Goal: Information Seeking & Learning: Find specific fact

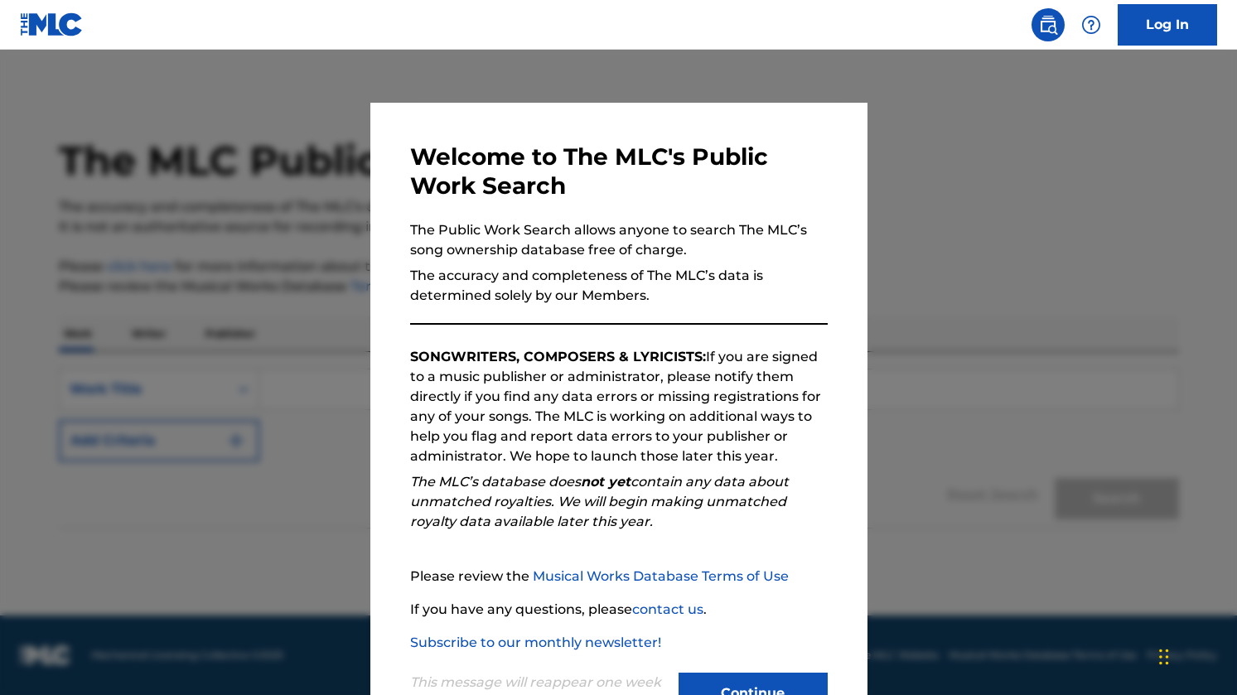
scroll to position [63, 0]
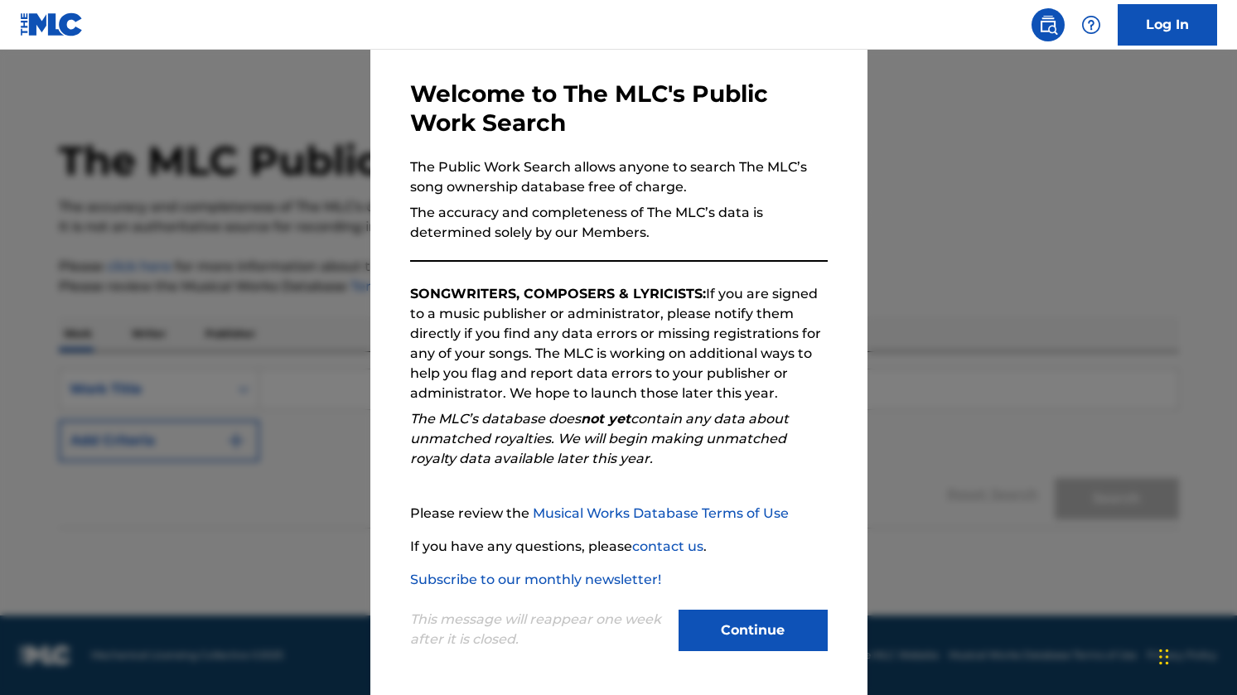
click at [756, 631] on button "Continue" at bounding box center [753, 630] width 149 height 41
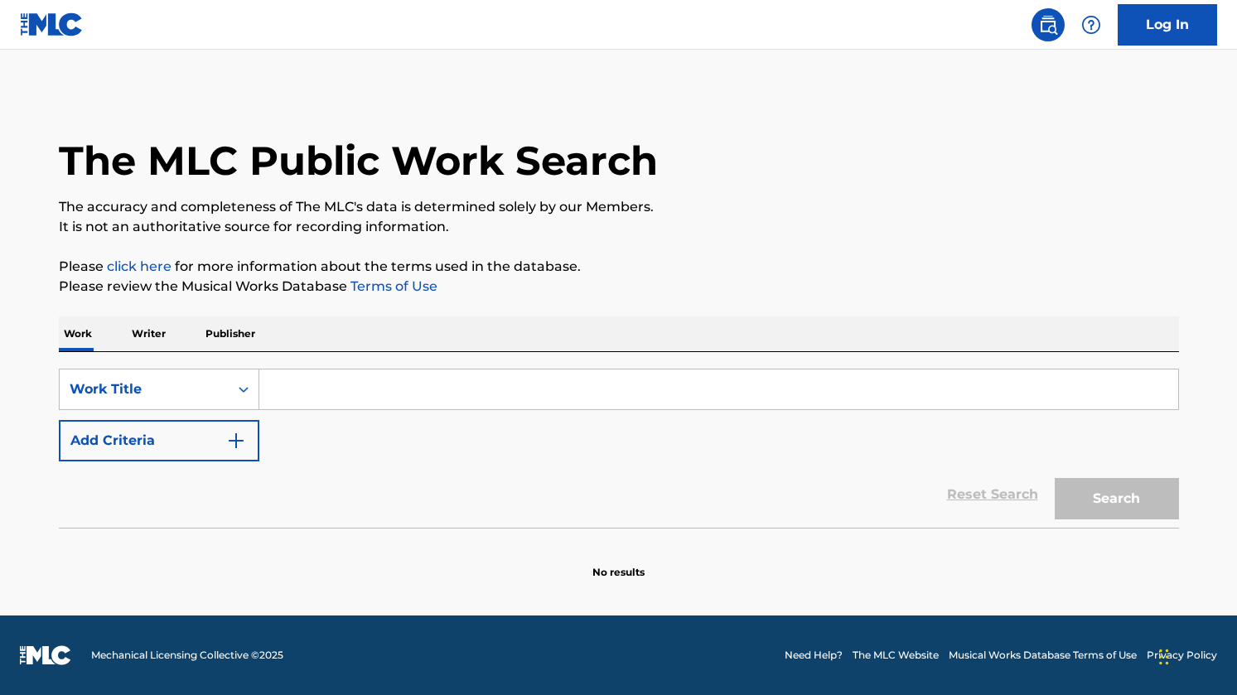
click at [350, 387] on input "Search Form" at bounding box center [718, 390] width 919 height 40
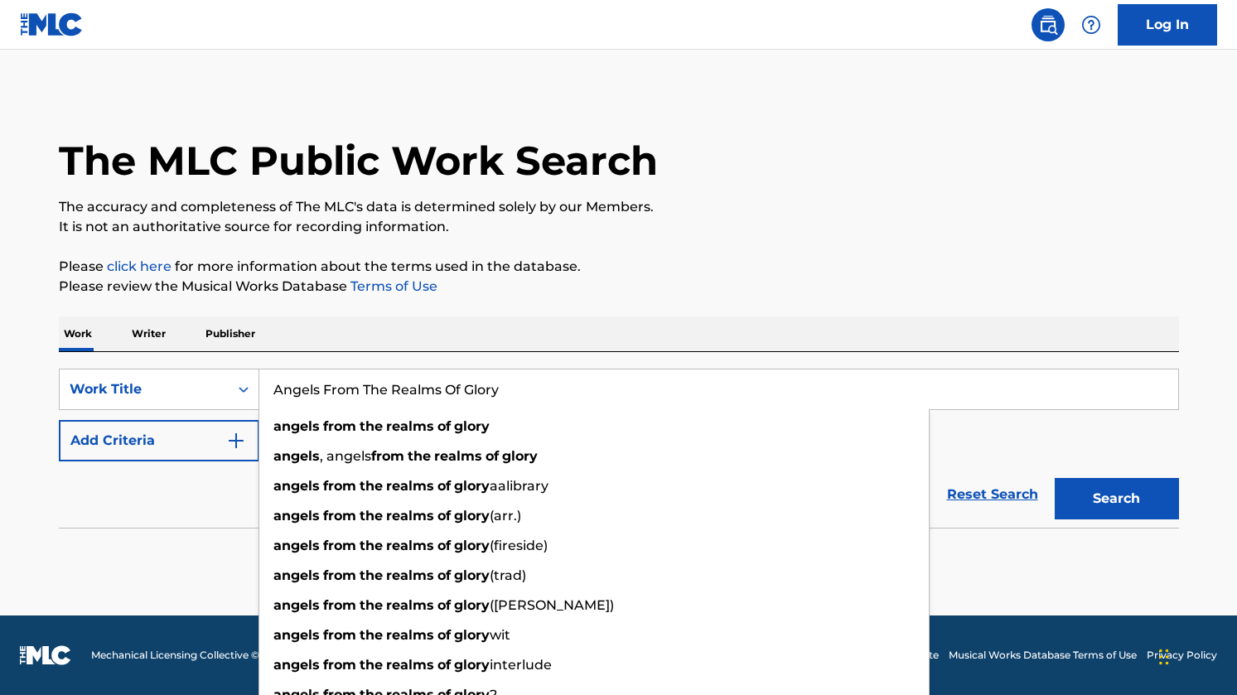
click at [1055, 478] on button "Search" at bounding box center [1117, 498] width 124 height 41
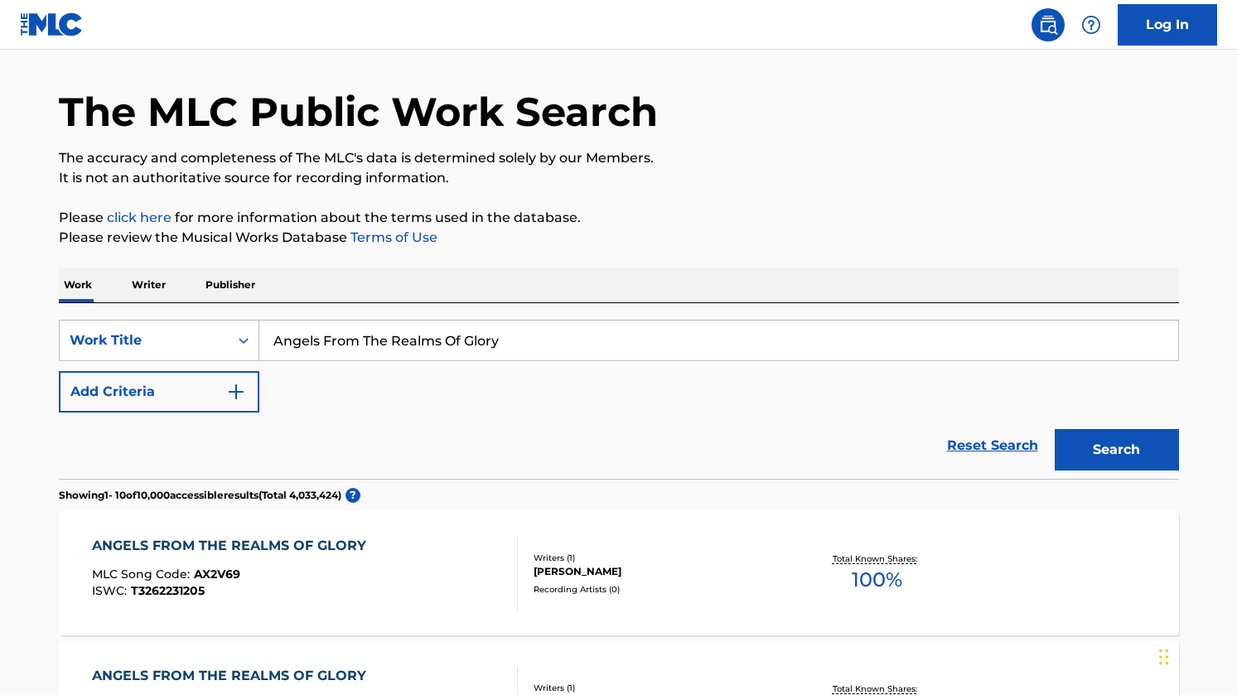
scroll to position [0, 0]
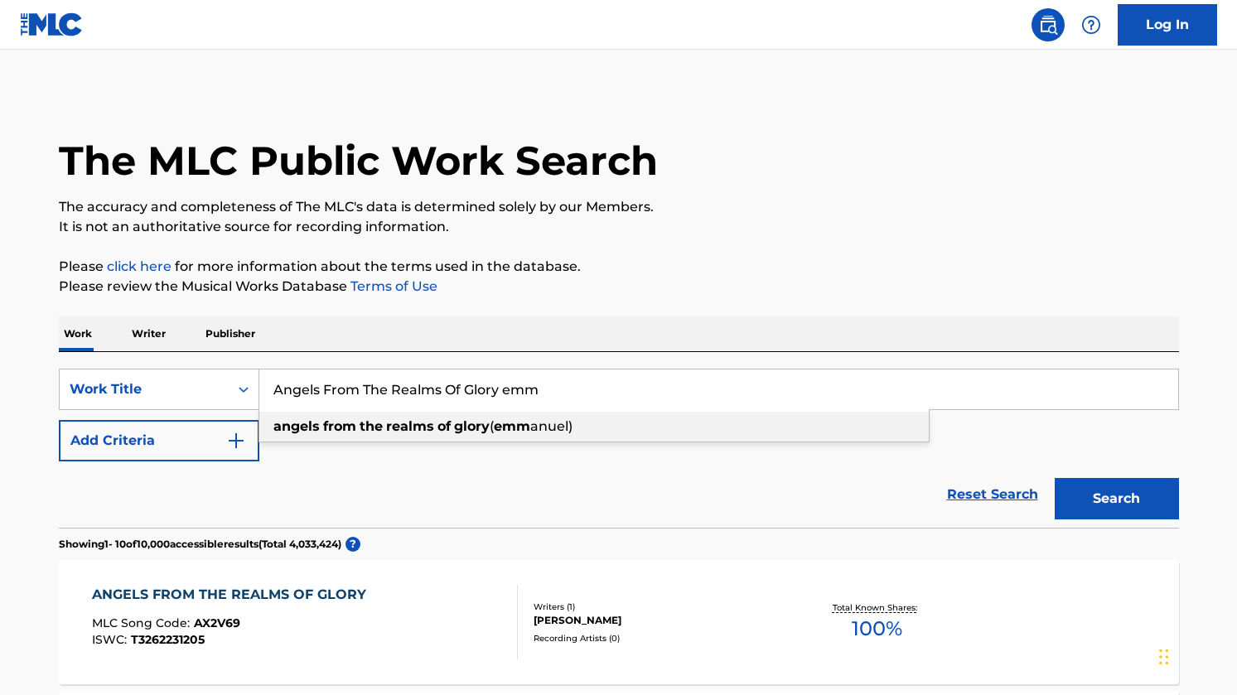
type input "Angels From The Realms Of Glory emm"
click at [555, 423] on span "anuel)" at bounding box center [551, 426] width 42 height 16
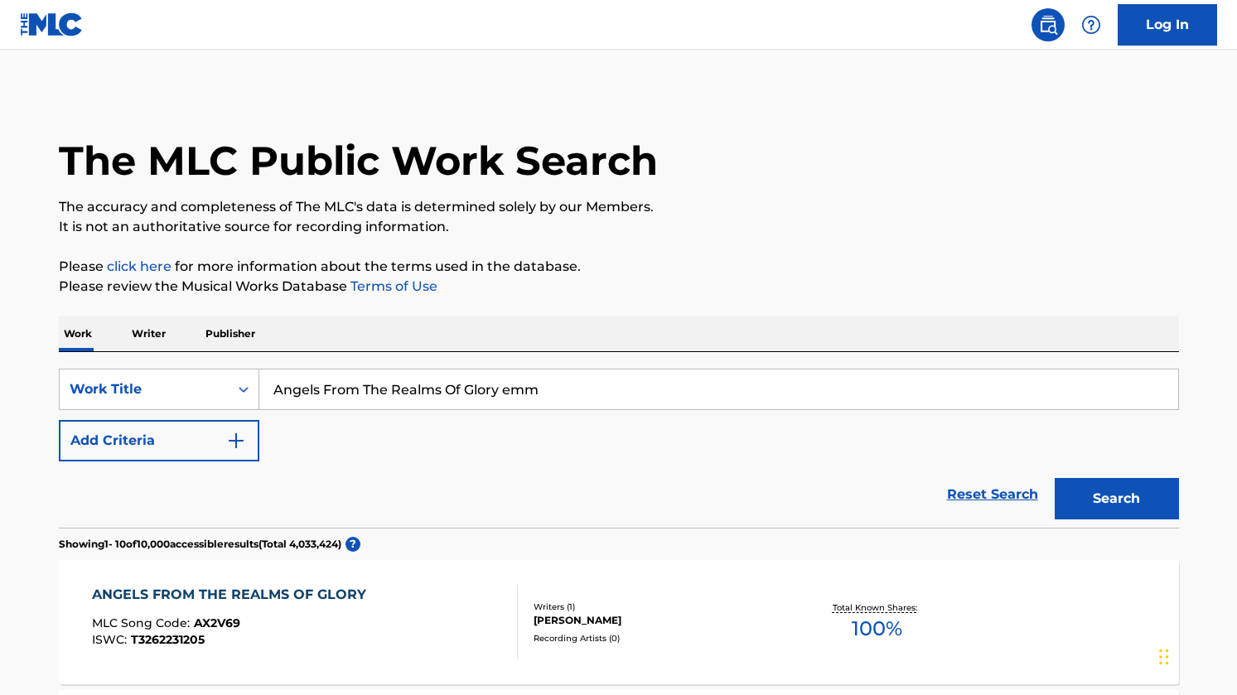
click at [1088, 499] on button "Search" at bounding box center [1117, 498] width 124 height 41
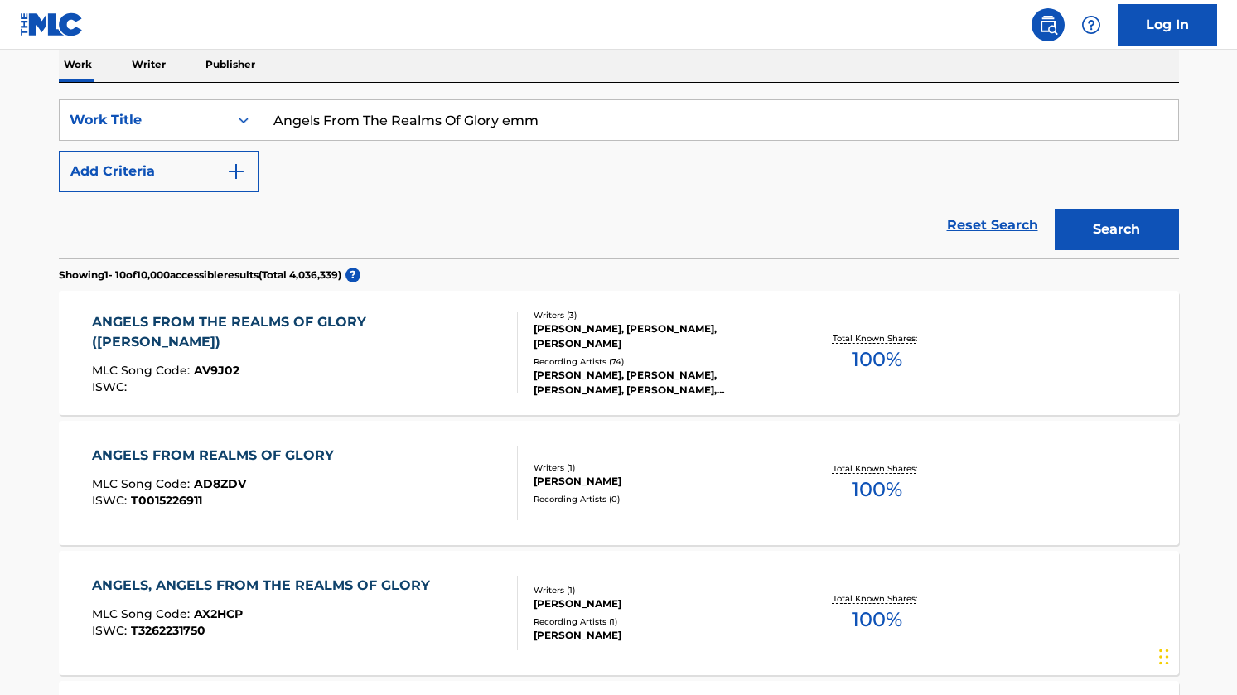
scroll to position [271, 0]
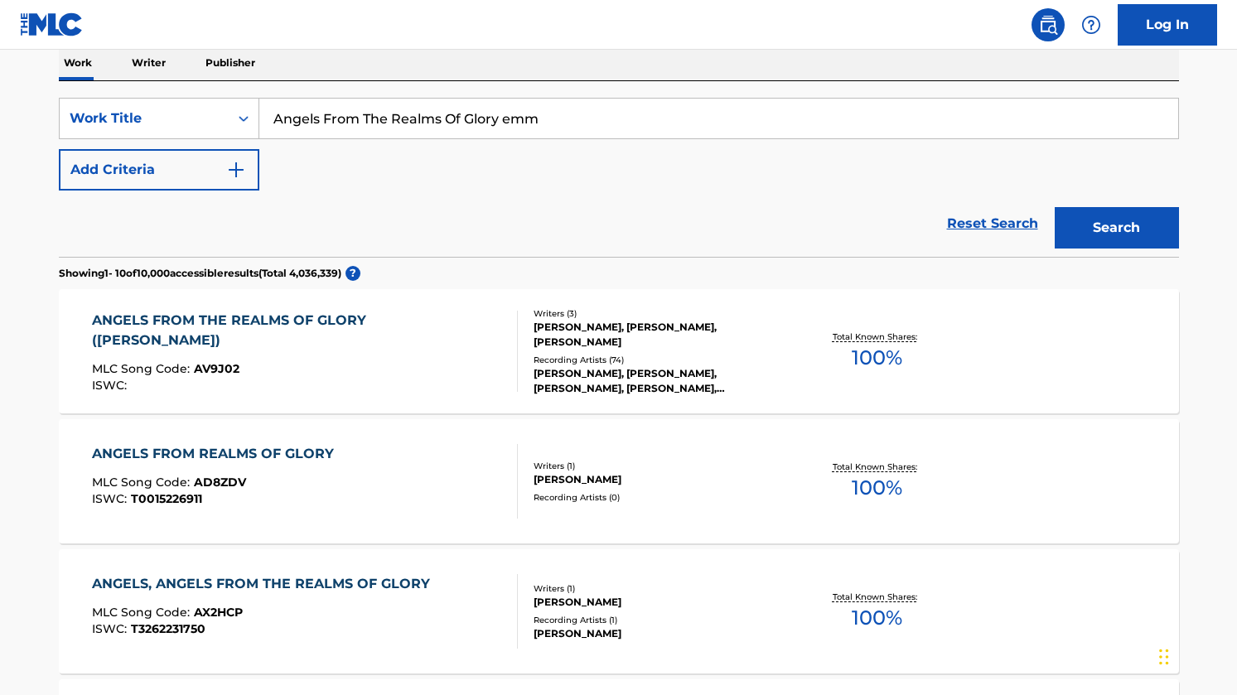
click at [393, 318] on div "ANGELS FROM THE REALMS OF GLORY ([PERSON_NAME])" at bounding box center [298, 331] width 412 height 40
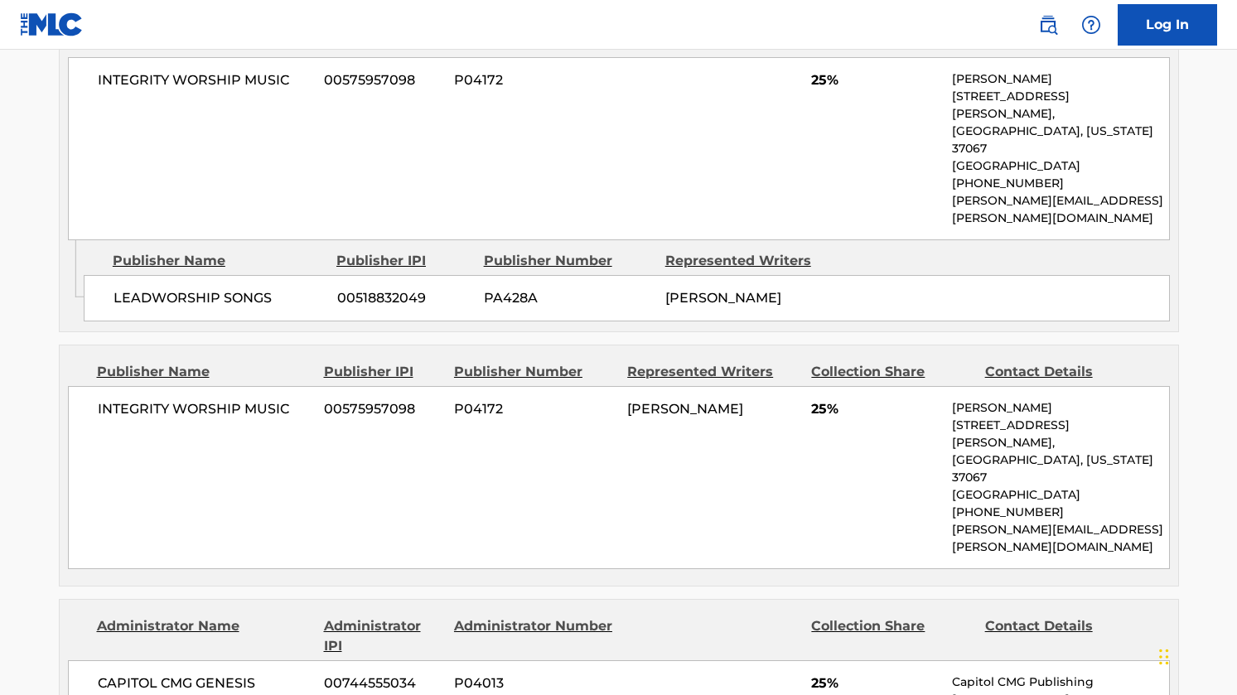
scroll to position [1276, 0]
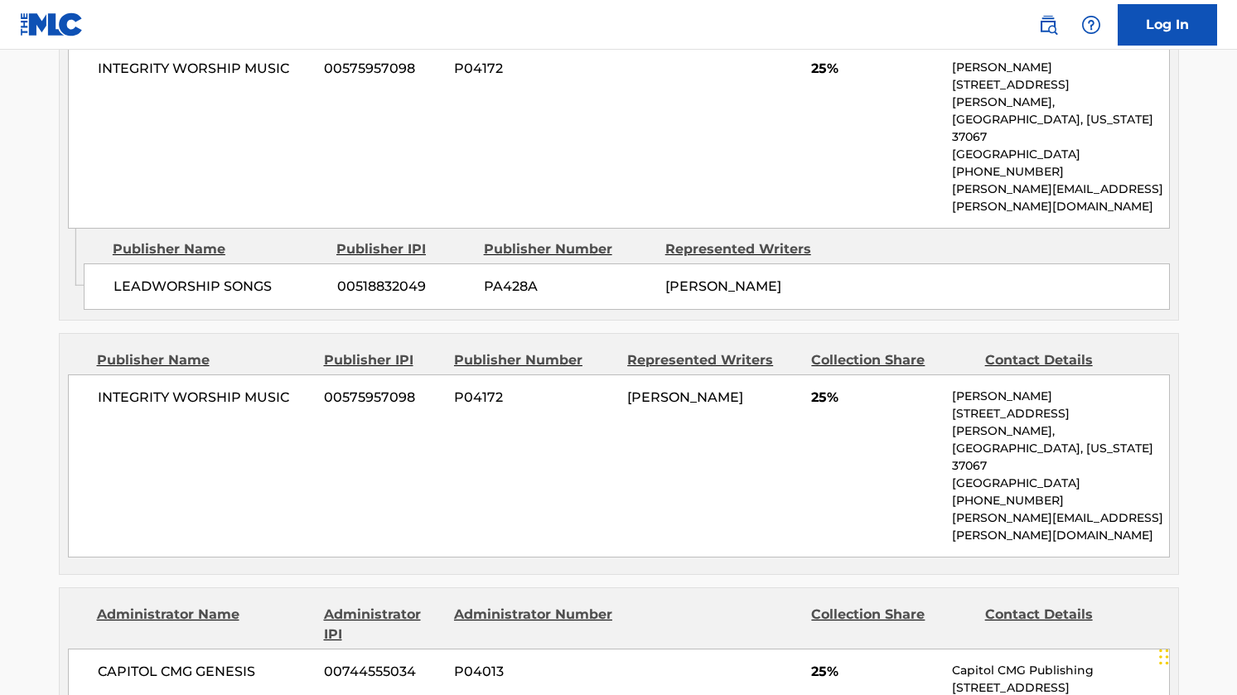
click at [564, 239] on div "Publisher Number" at bounding box center [568, 249] width 169 height 20
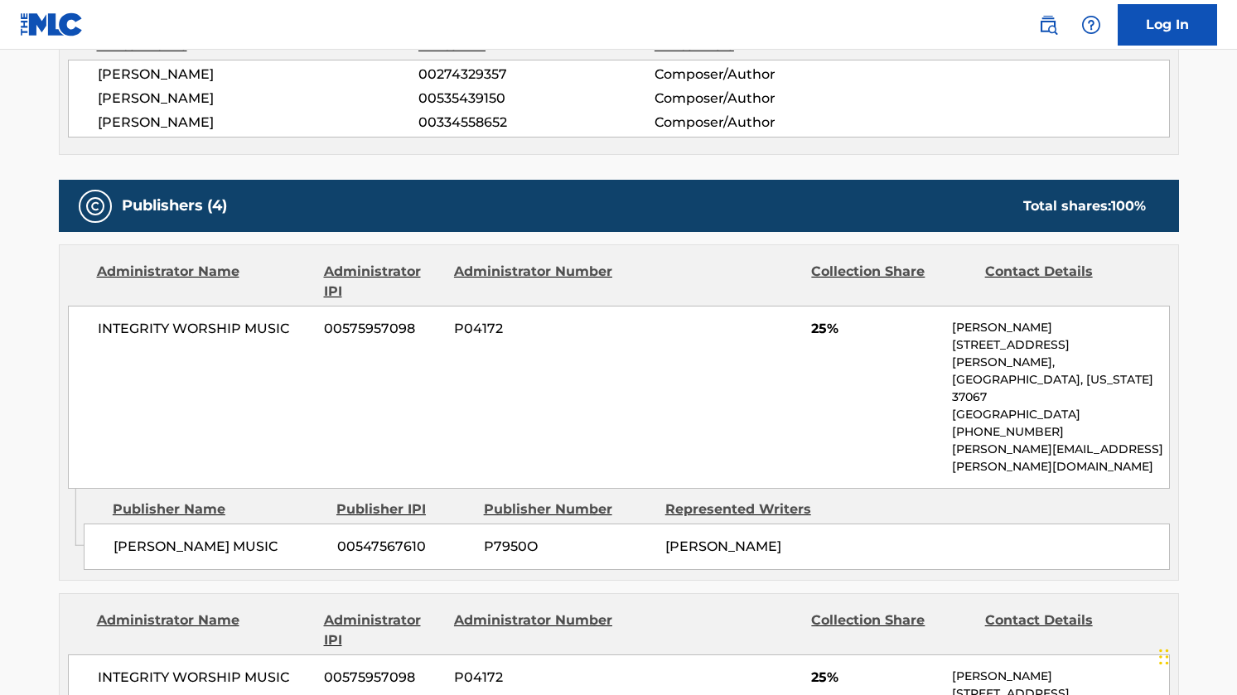
scroll to position [701, 0]
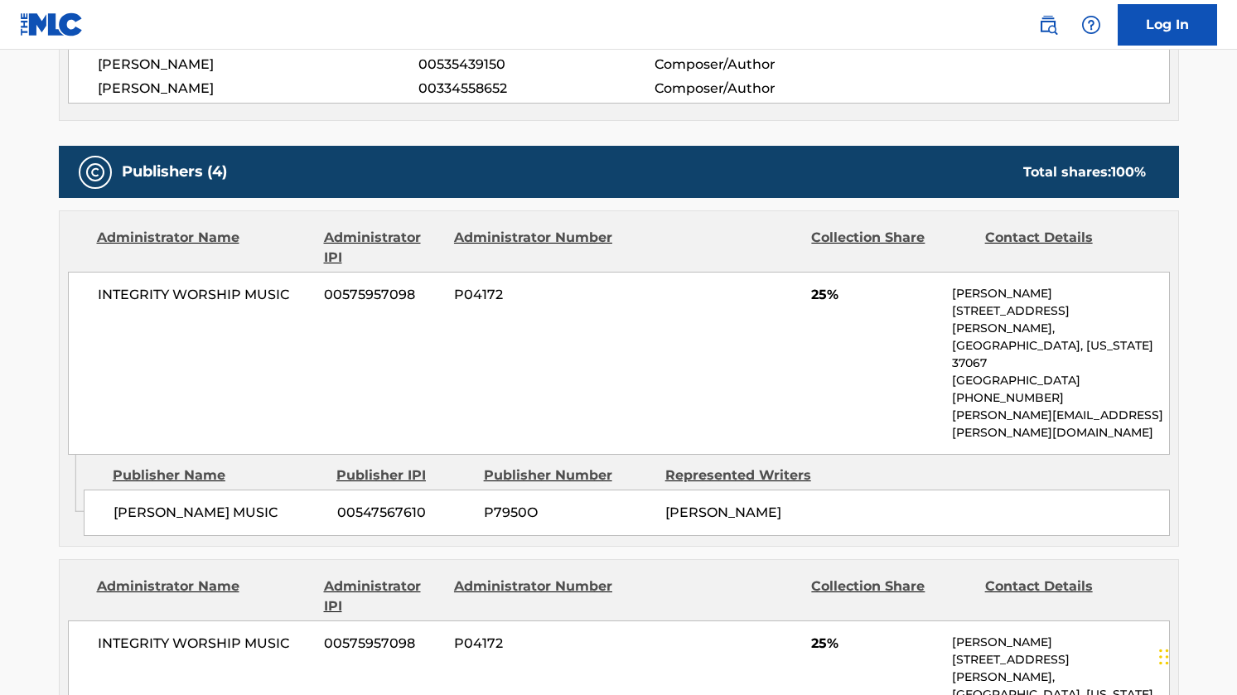
click at [564, 185] on div "Publishers (4) Total shares: 100 %" at bounding box center [619, 172] width 1120 height 52
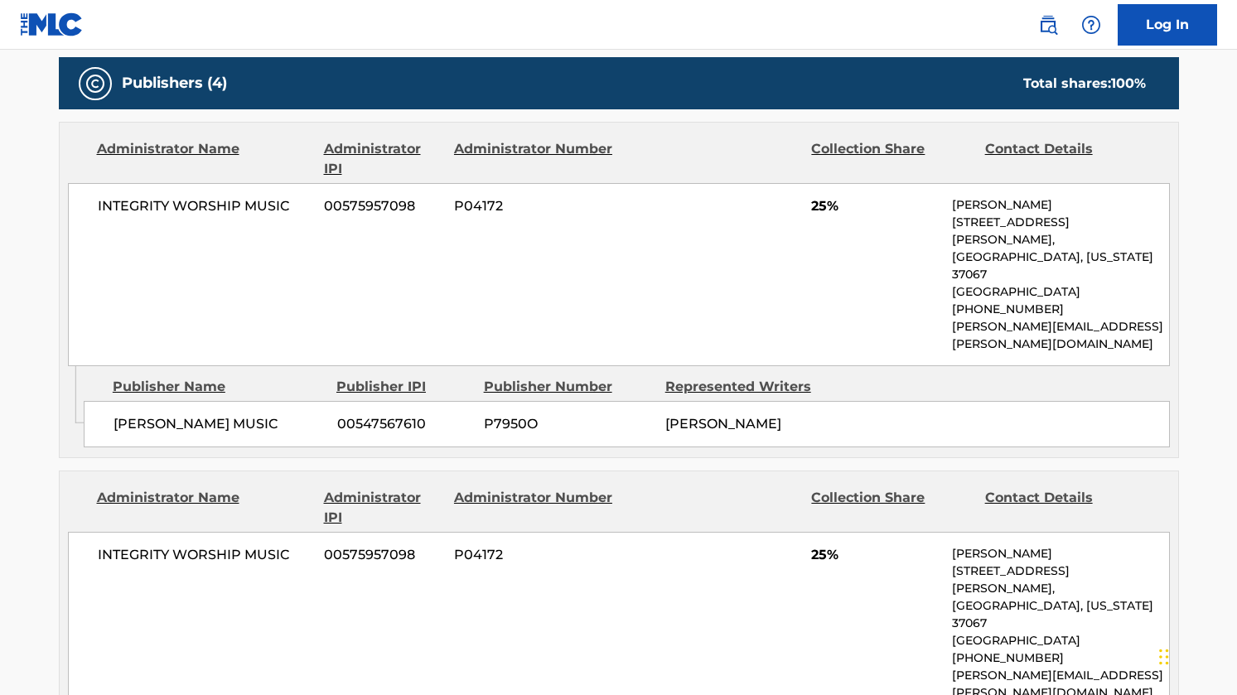
scroll to position [789, 0]
